Goal: Navigation & Orientation: Find specific page/section

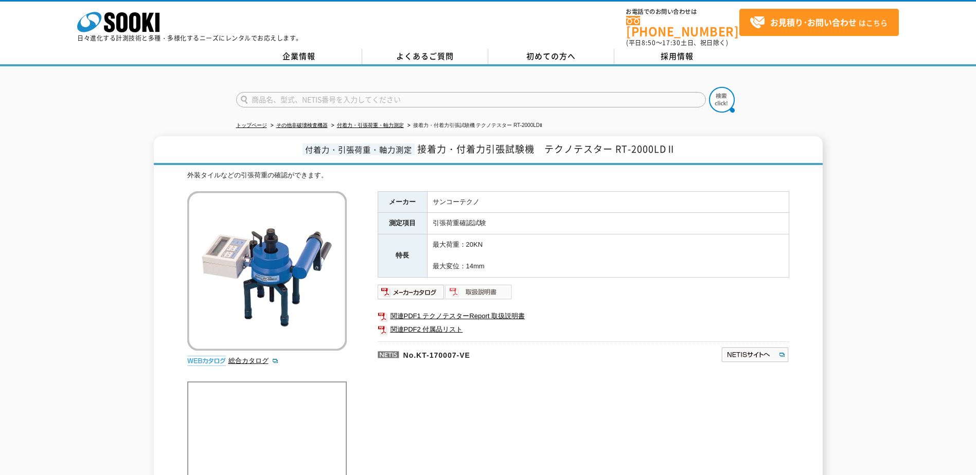
click at [493, 284] on img at bounding box center [478, 292] width 67 height 16
